Goal: Information Seeking & Learning: Find contact information

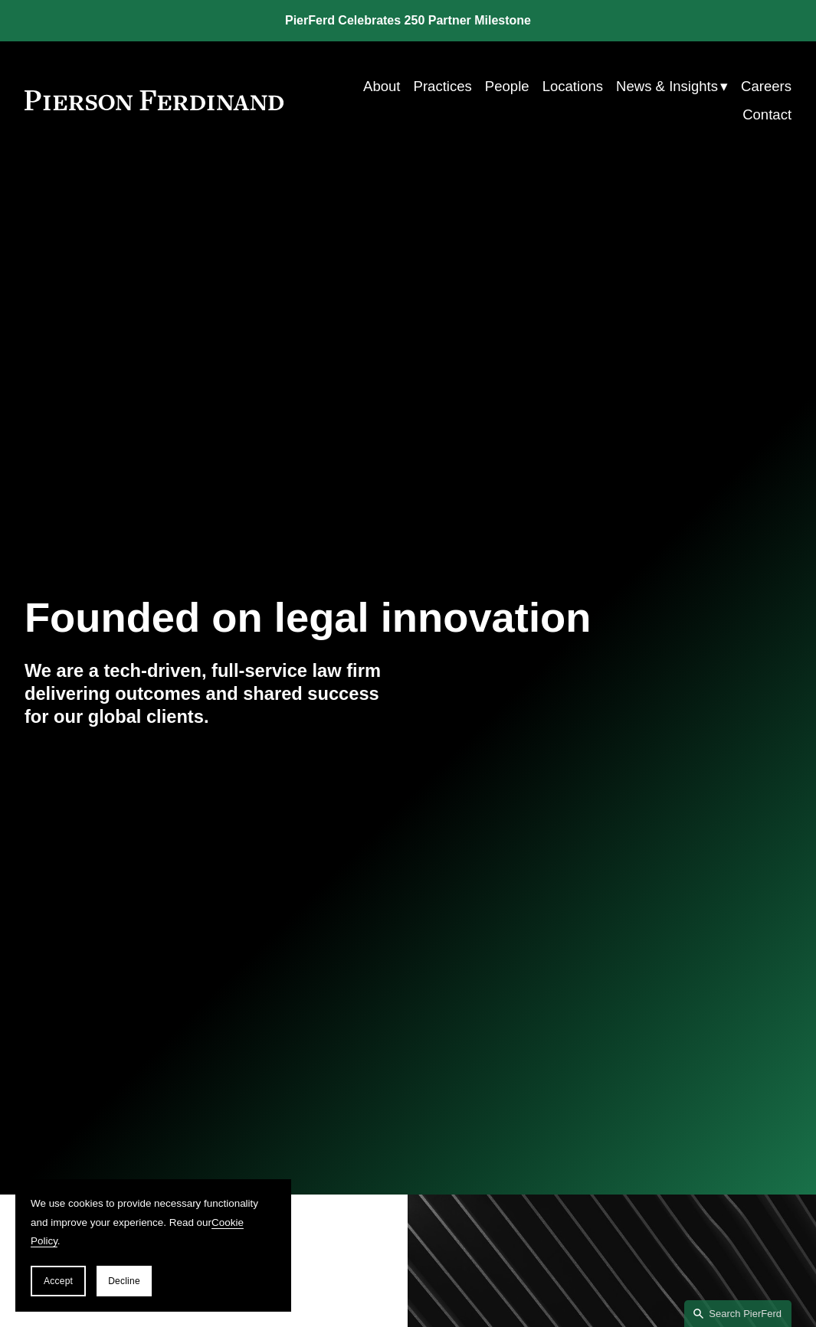
click at [500, 76] on link "People" at bounding box center [507, 86] width 44 height 28
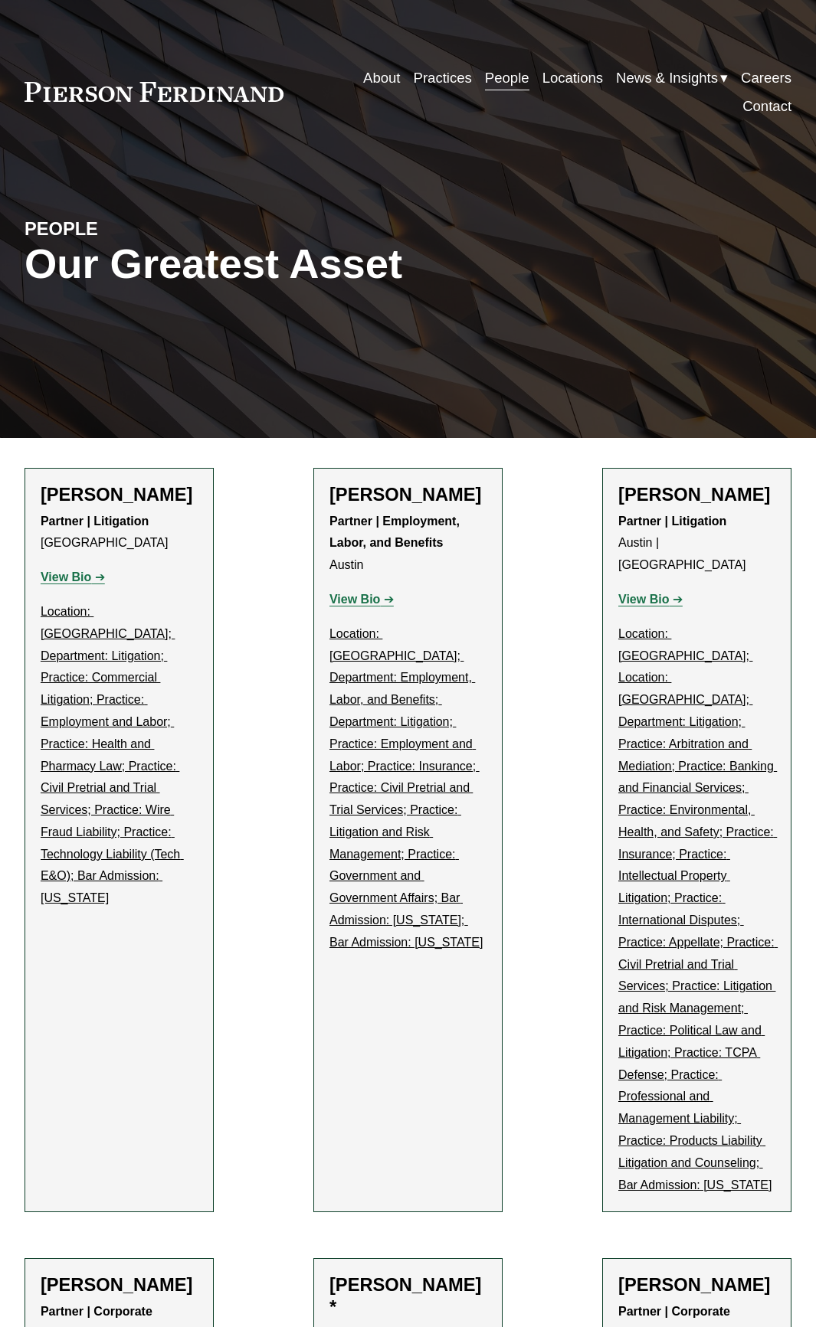
click at [500, 88] on link "People" at bounding box center [507, 78] width 44 height 28
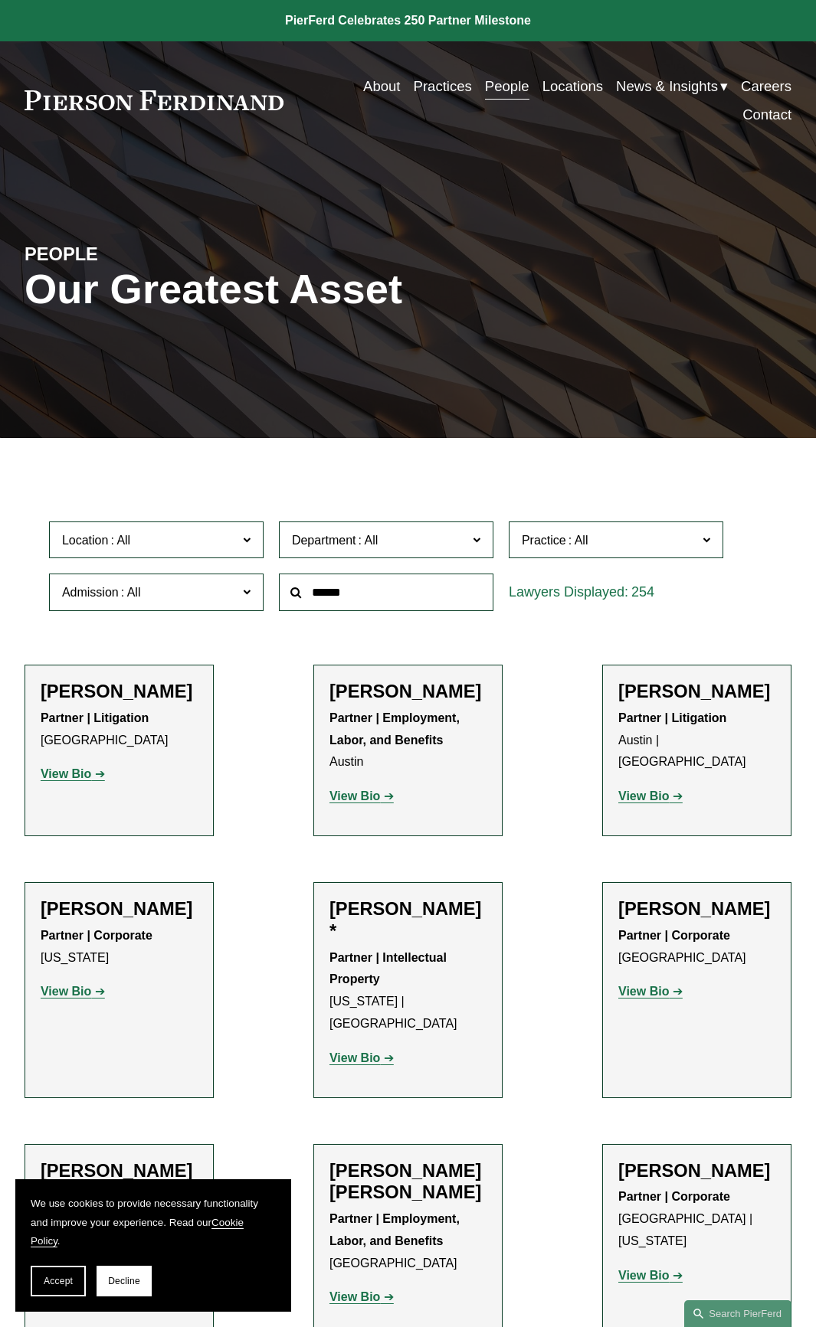
drag, startPoint x: 437, startPoint y: 93, endPoint x: 507, endPoint y: 82, distance: 70.5
click at [507, 82] on link "People" at bounding box center [507, 86] width 44 height 28
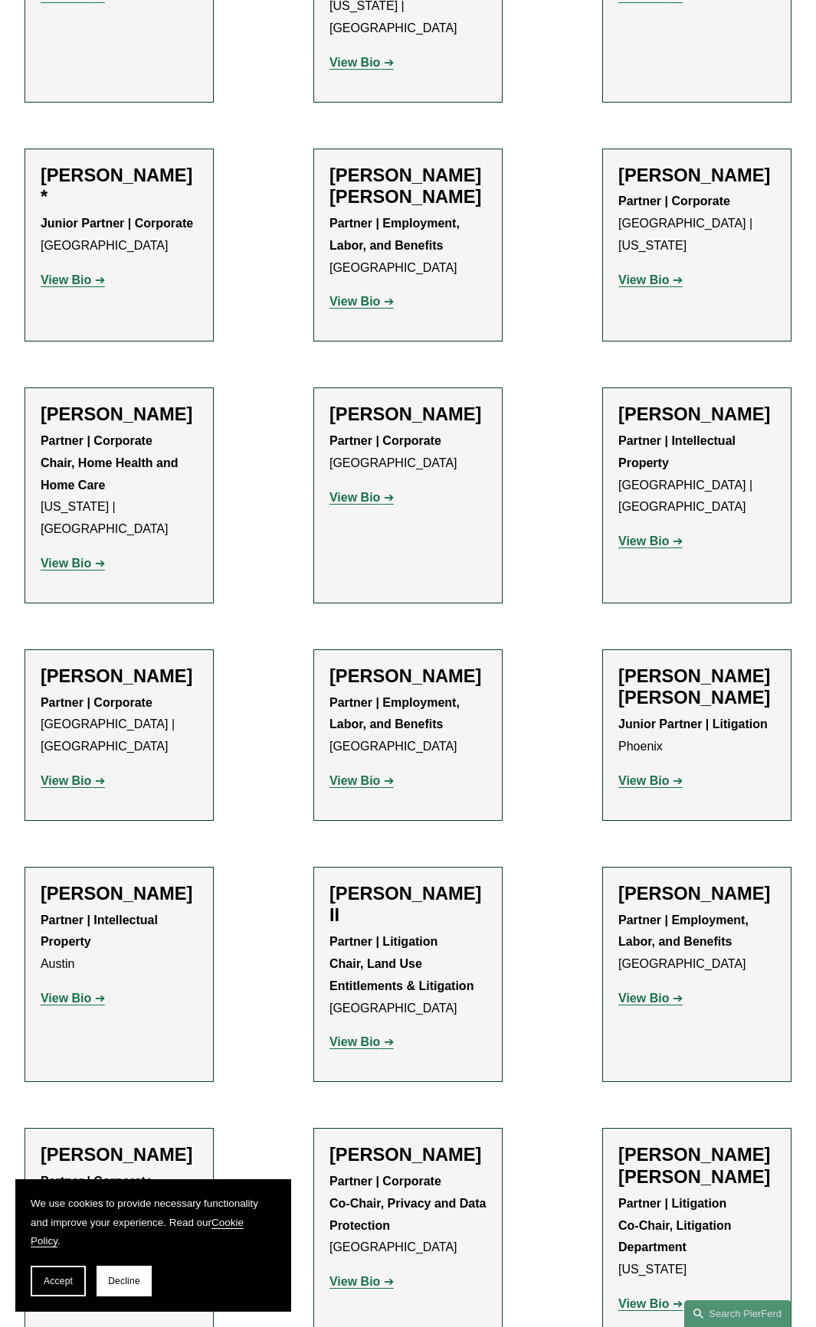
scroll to position [5737, 0]
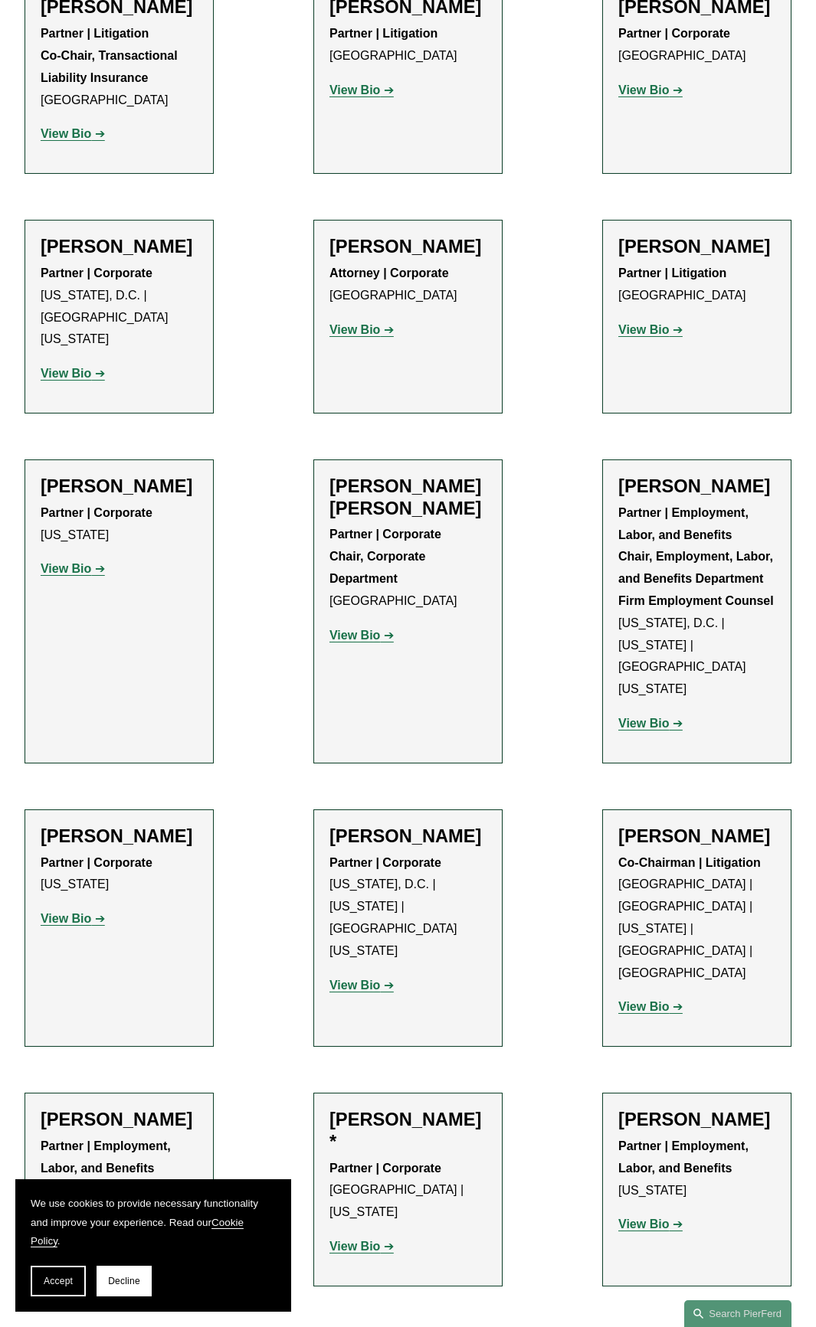
click at [754, 826] on h2 "[PERSON_NAME]" at bounding box center [696, 837] width 157 height 22
click at [666, 1000] on strong "View Bio" at bounding box center [643, 1006] width 51 height 13
